Goal: Information Seeking & Learning: Learn about a topic

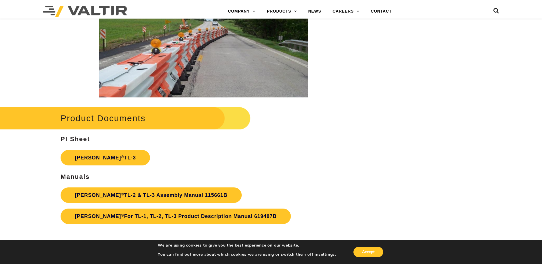
scroll to position [944, 0]
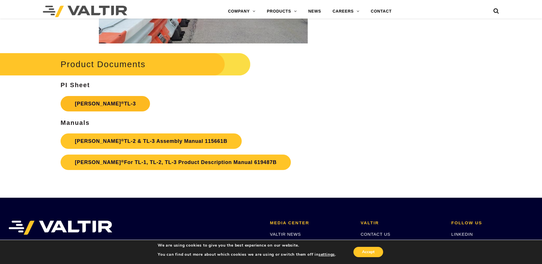
click at [121, 105] on sup "®" at bounding box center [122, 103] width 3 height 4
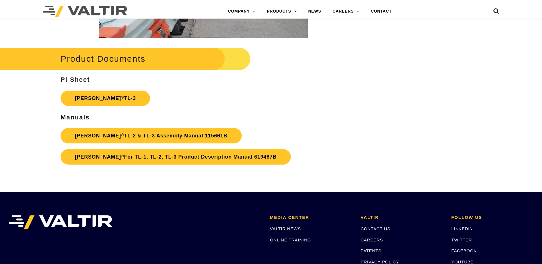
scroll to position [944, 0]
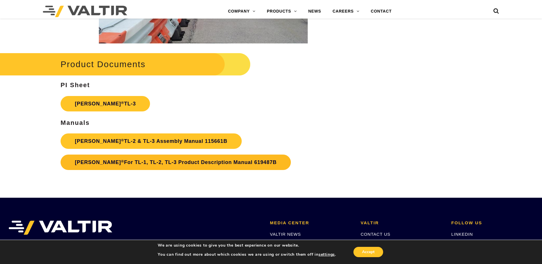
click at [138, 161] on link "Triton Barrier ® For TL-1, TL-2, TL-3 Product Description Manual 619487B" at bounding box center [176, 162] width 230 height 15
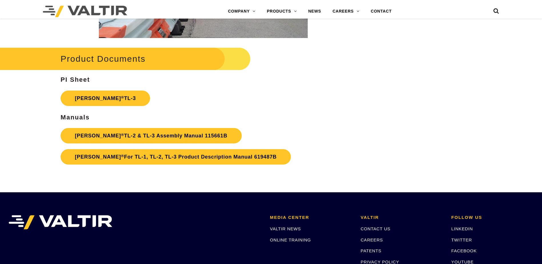
scroll to position [944, 0]
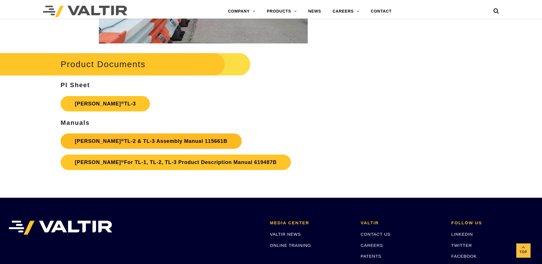
click at [165, 139] on link "Triton Barrier ® TL-2 & TL-3 Assembly Manual 115661B" at bounding box center [151, 141] width 181 height 15
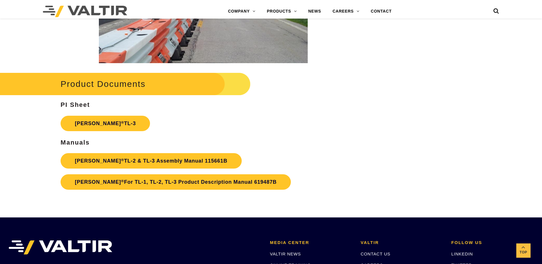
scroll to position [829, 0]
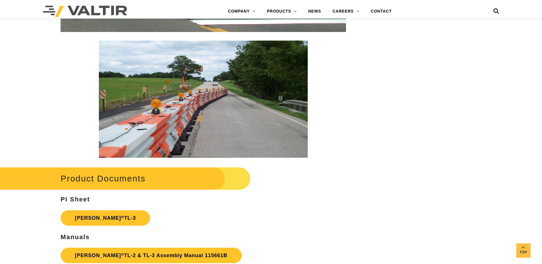
click at [138, 177] on h2 "Product Documents" at bounding box center [114, 178] width 271 height 27
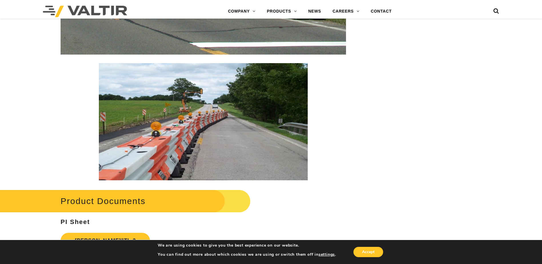
scroll to position [791, 0]
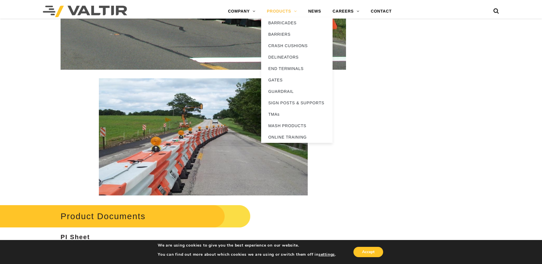
click at [273, 10] on link "PRODUCTS" at bounding box center [281, 11] width 41 height 11
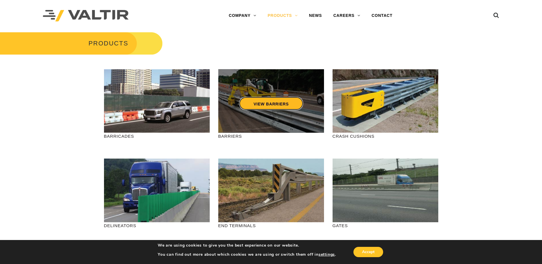
click at [280, 108] on link "VIEW BARRIERS" at bounding box center [271, 103] width 64 height 13
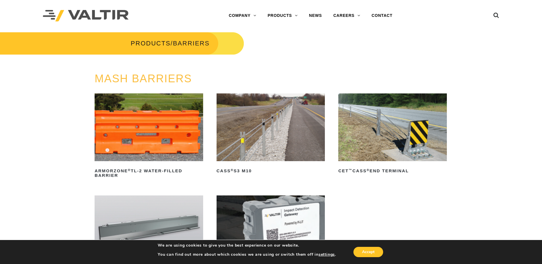
click at [190, 118] on img at bounding box center [149, 127] width 109 height 68
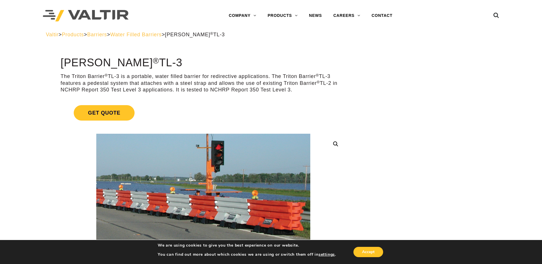
click at [156, 34] on span "Water Filled Barriers" at bounding box center [135, 35] width 51 height 6
